Goal: Task Accomplishment & Management: Complete application form

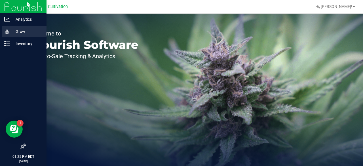
click at [9, 32] on icon at bounding box center [7, 32] width 6 height 6
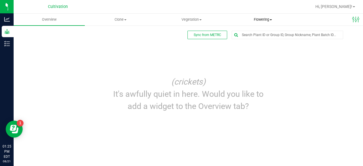
click at [263, 20] on span "Flowering" at bounding box center [263, 19] width 71 height 5
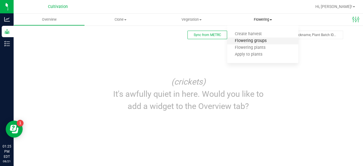
click at [248, 42] on span "Flowering groups" at bounding box center [250, 41] width 47 height 5
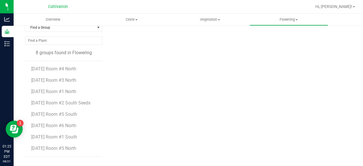
scroll to position [33, 0]
click at [342, 21] on ul "Overview Clone Create plants Cloning groups Cloning plant batches Apply to plan…" at bounding box center [195, 20] width 363 height 12
click at [131, 14] on uib-tab-heading "Clone Create plants Cloning groups Cloning plant batches Apply to plants" at bounding box center [131, 19] width 78 height 11
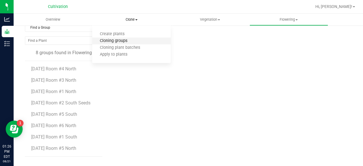
click at [125, 42] on span "Cloning groups" at bounding box center [113, 41] width 43 height 5
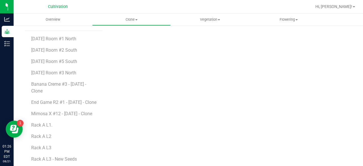
scroll to position [75, 0]
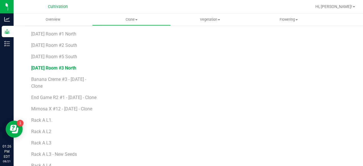
click at [64, 65] on span "[DATE] Room #3 North" at bounding box center [53, 67] width 45 height 5
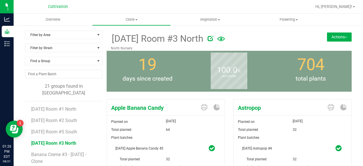
scroll to position [0, 0]
click at [66, 18] on span "Overview" at bounding box center [53, 19] width 30 height 5
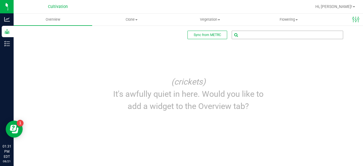
click at [253, 34] on input "text" at bounding box center [287, 35] width 111 height 8
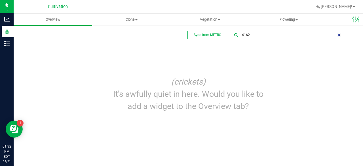
type input "41628"
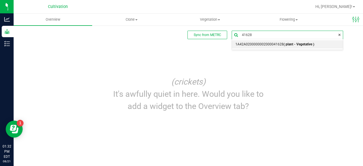
click at [256, 42] on span "1A42A0200000002000041628 ( plant - Vegetative )" at bounding box center [274, 44] width 79 height 7
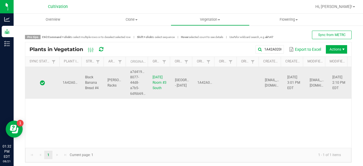
click at [165, 88] on td "[DATE] Room #3 South" at bounding box center [160, 83] width 22 height 32
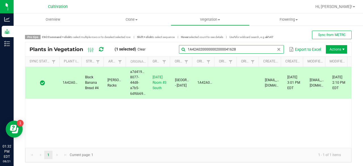
click at [274, 51] on global-search-input-ngx "1A42A0200000002000041628" at bounding box center [231, 49] width 105 height 4
click at [253, 47] on input "1A42A0200000002000041628" at bounding box center [231, 49] width 105 height 9
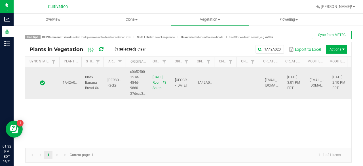
click at [217, 85] on td at bounding box center [228, 83] width 22 height 32
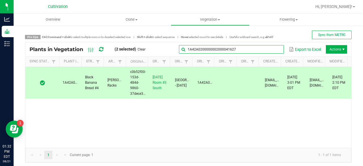
click at [275, 50] on global-search-input-ngx "1A42A0200000002000041627" at bounding box center [231, 49] width 105 height 4
click at [256, 50] on input "1A42A0200000002000041627" at bounding box center [231, 49] width 105 height 9
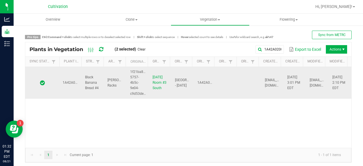
click at [188, 87] on td "[GEOGRAPHIC_DATA] - [DATE]" at bounding box center [183, 83] width 22 height 32
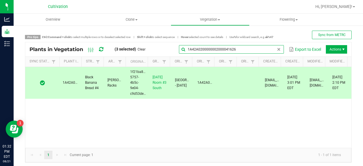
click at [272, 49] on global-search-input-ngx "1A42A0200000002000041626" at bounding box center [231, 49] width 105 height 4
click at [255, 51] on input "1A42A0200000002000041626" at bounding box center [231, 49] width 105 height 9
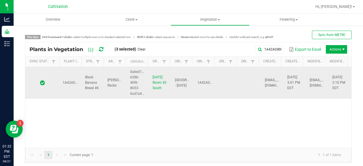
click at [138, 87] on td "0a6e3112-b28b-40f0-8653-6cd7a40df397" at bounding box center [138, 83] width 22 height 32
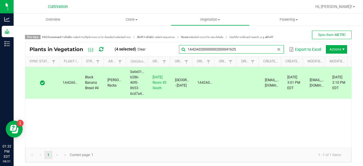
click at [272, 47] on global-search-input-ngx "1A42A0200000002000041625" at bounding box center [231, 49] width 105 height 4
click at [252, 49] on input "1A42A0200000002000041625" at bounding box center [231, 49] width 105 height 9
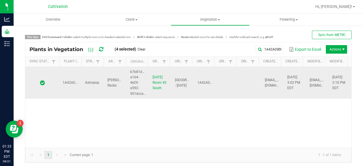
click at [104, 94] on td "[PERSON_NAME] Racks" at bounding box center [115, 83] width 22 height 32
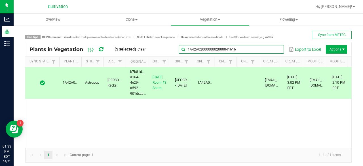
click at [269, 49] on input "1A42A0200000002000041616" at bounding box center [231, 49] width 105 height 9
click at [257, 49] on input "1A42A0200000002000041616" at bounding box center [231, 49] width 105 height 9
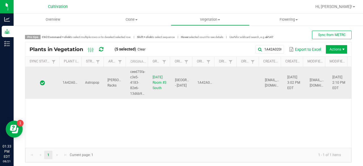
click at [101, 88] on td "Astropop" at bounding box center [93, 83] width 22 height 32
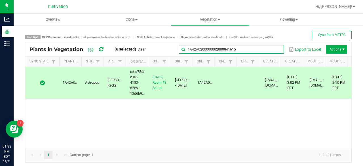
click at [269, 51] on input "1A42A0200000002000041615" at bounding box center [231, 49] width 105 height 9
click at [250, 48] on input "1A42A0200000002000041615" at bounding box center [231, 49] width 105 height 9
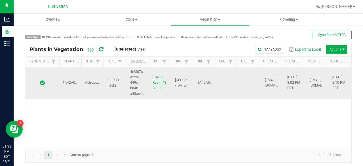
click at [88, 91] on td "Astropop" at bounding box center [93, 83] width 22 height 32
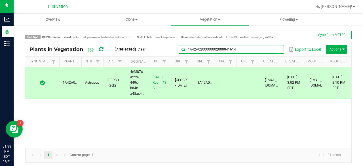
click at [275, 48] on global-search-input-ngx "1A42A0200000002000041614" at bounding box center [231, 49] width 105 height 4
click at [256, 50] on input "1A42A0200000002000041614" at bounding box center [231, 49] width 105 height 9
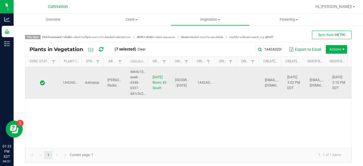
click at [123, 79] on td "[PERSON_NAME] Racks" at bounding box center [115, 83] width 22 height 32
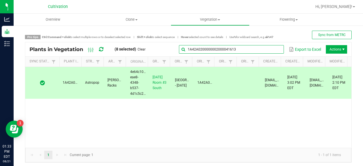
click at [268, 50] on input "1A42A0200000002000041613" at bounding box center [231, 49] width 105 height 9
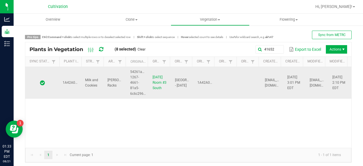
click at [102, 94] on td "Milk and Cookies" at bounding box center [93, 83] width 22 height 32
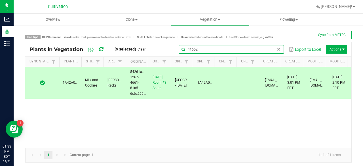
click at [274, 50] on global-search-input-ngx "41652" at bounding box center [231, 49] width 105 height 4
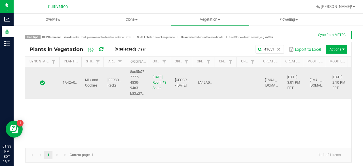
click at [133, 81] on span "8acf5c78-7777-4830-94a3-b83a27c71132" at bounding box center [142, 83] width 24 height 26
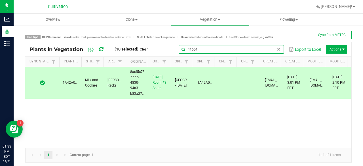
click at [272, 47] on global-search-input-ngx "41651" at bounding box center [231, 49] width 105 height 4
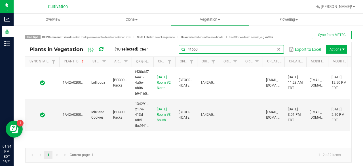
click at [87, 60] on span at bounding box center [87, 106] width 2 height 99
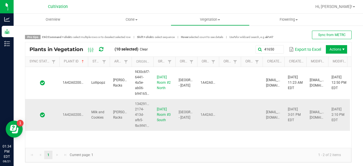
click at [82, 108] on td "1A42A0200000002000041650" at bounding box center [73, 115] width 29 height 32
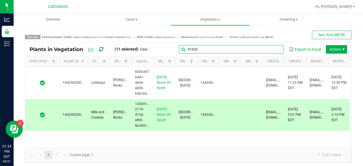
click at [271, 46] on input "41650" at bounding box center [231, 49] width 105 height 9
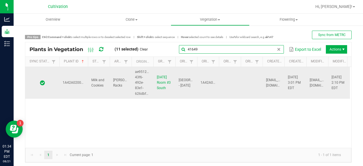
type input "41649"
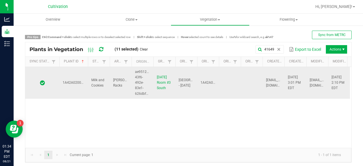
click at [93, 95] on td "Milk and Cookies" at bounding box center [99, 83] width 22 height 32
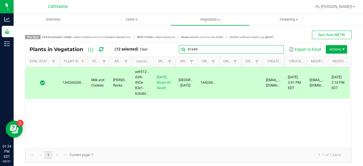
click at [272, 48] on global-search-input-ngx "41649" at bounding box center [231, 49] width 105 height 4
click at [277, 48] on span at bounding box center [279, 49] width 5 height 5
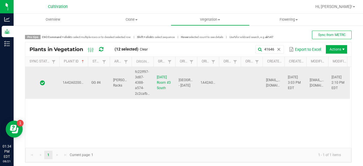
click at [123, 87] on td "[PERSON_NAME] Racks" at bounding box center [121, 83] width 22 height 32
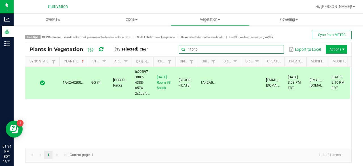
click at [275, 50] on global-search-input-ngx "41646" at bounding box center [231, 49] width 105 height 4
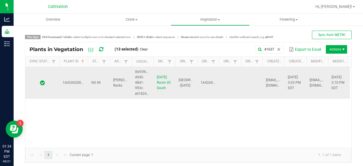
click at [101, 92] on td "GG #4" at bounding box center [99, 83] width 22 height 32
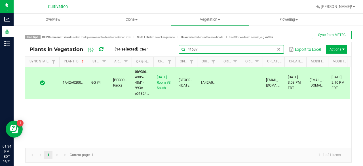
click at [270, 50] on input "41637" at bounding box center [231, 49] width 105 height 9
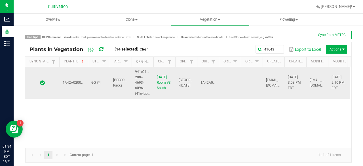
click at [92, 85] on td "GG #4" at bounding box center [99, 83] width 22 height 32
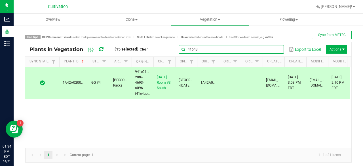
click at [276, 47] on input "41643" at bounding box center [231, 49] width 105 height 9
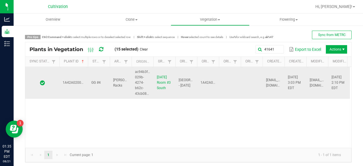
click at [80, 89] on td "1A42A0200000002000041641" at bounding box center [73, 83] width 29 height 32
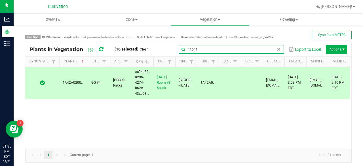
click at [270, 47] on input "41641" at bounding box center [231, 49] width 105 height 9
click at [252, 48] on input "41641" at bounding box center [231, 49] width 105 height 9
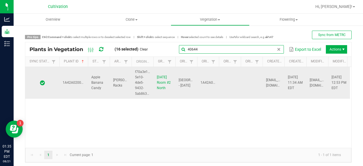
type input "40644"
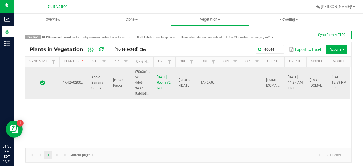
click at [88, 90] on td "Apple Banana Candy" at bounding box center [99, 83] width 22 height 32
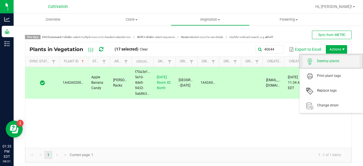
click at [330, 58] on span "Destroy plants" at bounding box center [331, 61] width 57 height 11
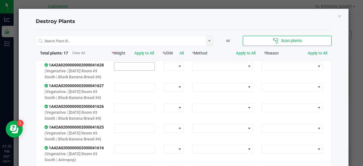
click at [142, 67] on input at bounding box center [134, 66] width 40 height 8
type input "183.0000"
click at [145, 52] on link "Apply to All" at bounding box center [144, 53] width 20 height 5
type input "183.0000"
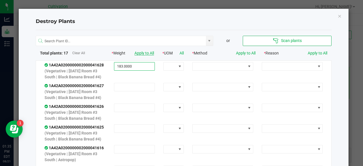
type input "183.0000"
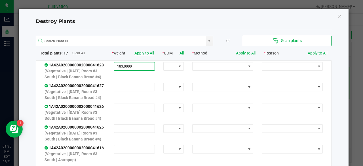
type input "183.0000"
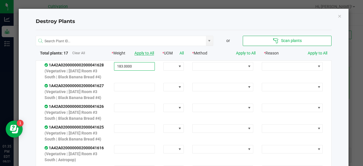
type input "183.0000"
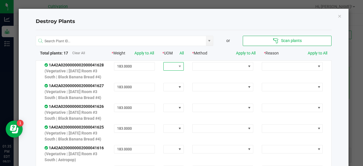
click at [178, 62] on span at bounding box center [179, 66] width 7 height 8
click at [176, 76] on li "g" at bounding box center [169, 76] width 19 height 10
click at [181, 52] on link "All" at bounding box center [182, 53] width 4 height 5
click at [205, 67] on span at bounding box center [219, 66] width 53 height 8
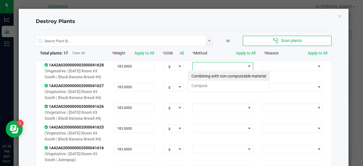
scroll to position [8, 59]
click at [197, 84] on li "Compost" at bounding box center [228, 86] width 81 height 10
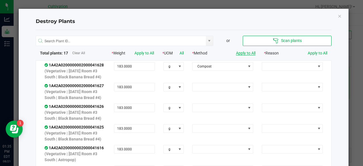
click at [245, 53] on link "Apply to All" at bounding box center [246, 53] width 20 height 5
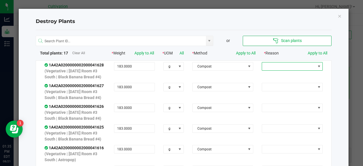
click at [306, 65] on span at bounding box center [288, 66] width 53 height 8
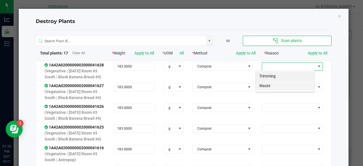
click at [282, 85] on li "Waste" at bounding box center [285, 86] width 58 height 10
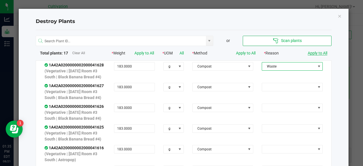
click at [313, 54] on link "Apply to All" at bounding box center [318, 53] width 20 height 5
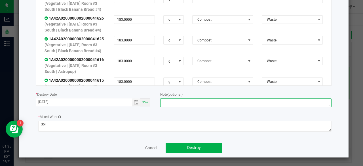
click at [185, 101] on textarea at bounding box center [246, 102] width 172 height 9
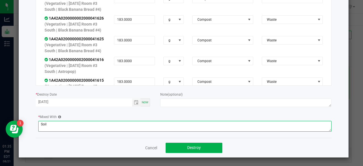
click at [110, 131] on textarea "Soil" at bounding box center [185, 126] width 294 height 11
type textarea "S"
type textarea "Lime"
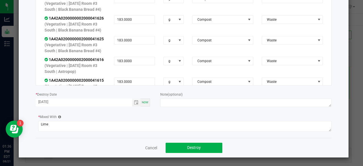
click at [183, 114] on div "* Mixed With Lime" at bounding box center [185, 124] width 294 height 20
click at [206, 108] on div at bounding box center [246, 103] width 172 height 10
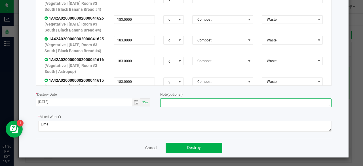
click at [209, 105] on textarea at bounding box center [246, 102] width 172 height 9
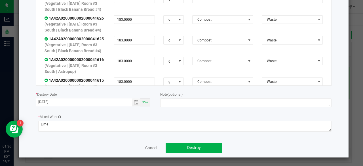
click at [167, 112] on div "or Scan plants Total plants: 17 Clear All * Weight Apply to All * UOM All * Met…" at bounding box center [184, 40] width 296 height 196
click at [201, 150] on button "Destroy" at bounding box center [194, 148] width 57 height 10
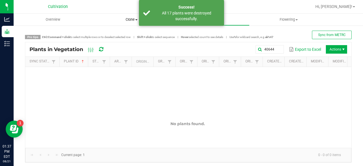
click at [127, 24] on uib-tab-heading "Clone Create plants Cloning groups Cloning plant batches Apply to plants" at bounding box center [131, 19] width 78 height 11
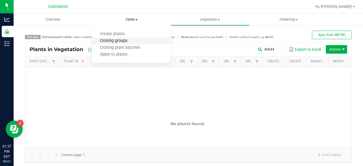
click at [119, 42] on span "Cloning groups" at bounding box center [113, 41] width 43 height 5
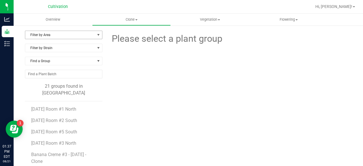
click at [82, 35] on span "Filter by Area" at bounding box center [60, 35] width 70 height 8
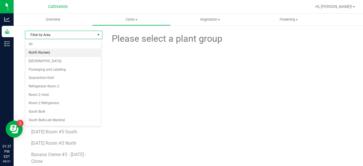
click at [59, 51] on li "North Nursery" at bounding box center [63, 53] width 76 height 9
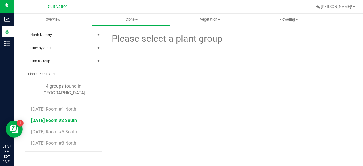
click at [58, 118] on span "[DATE] Room #2 South" at bounding box center [54, 120] width 46 height 5
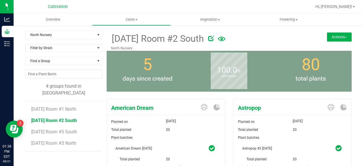
drag, startPoint x: 130, startPoint y: 21, endPoint x: 127, endPoint y: 13, distance: 8.6
click at [127, 13] on nav "Cultivation Hi, [PERSON_NAME]!" at bounding box center [189, 7] width 350 height 14
click at [131, 20] on span "Clone" at bounding box center [131, 19] width 78 height 5
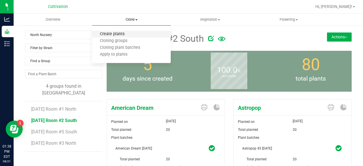
click at [121, 32] on span "Create plants" at bounding box center [112, 34] width 40 height 5
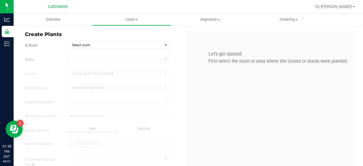
type input "[DATE] 1:38 PM"
click at [109, 45] on span "Select room" at bounding box center [114, 45] width 95 height 8
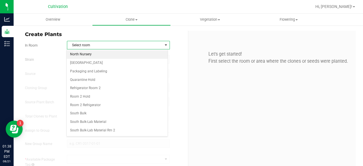
click at [86, 56] on li "North Nursery" at bounding box center [117, 54] width 101 height 9
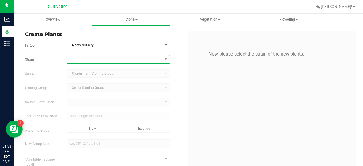
click at [83, 59] on span at bounding box center [114, 59] width 95 height 8
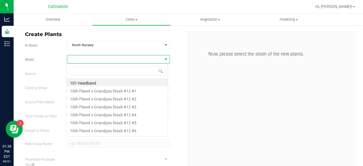
scroll to position [8, 102]
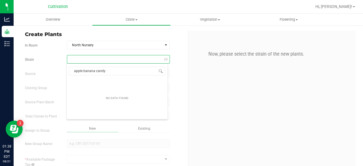
type input "apple banana candy"
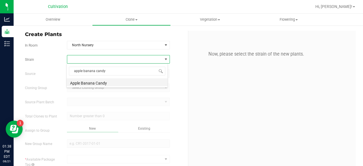
click at [92, 82] on li "Apple Banana Candy" at bounding box center [117, 82] width 101 height 8
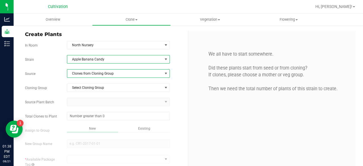
click at [98, 74] on span "Clones from Cloning Group" at bounding box center [114, 74] width 95 height 8
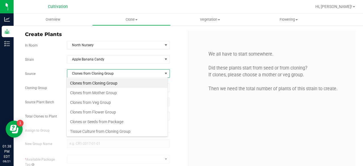
scroll to position [8, 102]
click at [97, 95] on li "Clones from Mother Group" at bounding box center [117, 93] width 101 height 10
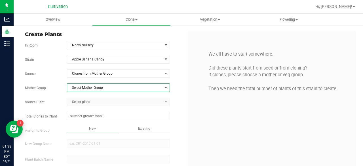
click at [103, 89] on span "Select Mother Group" at bounding box center [114, 88] width 95 height 8
click at [98, 96] on li "Dome #3 - [DATE]" at bounding box center [117, 96] width 101 height 9
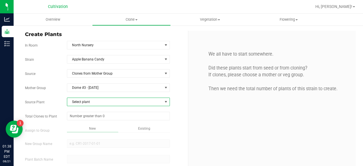
click at [164, 100] on span "select" at bounding box center [166, 102] width 5 height 5
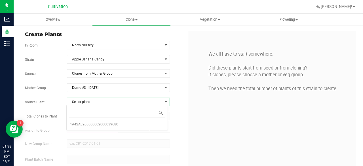
click at [190, 106] on div "We all have to start somewhere. Did these plants start from seed or from clonin…" at bounding box center [272, 112] width 168 height 163
